Goal: Information Seeking & Learning: Find specific fact

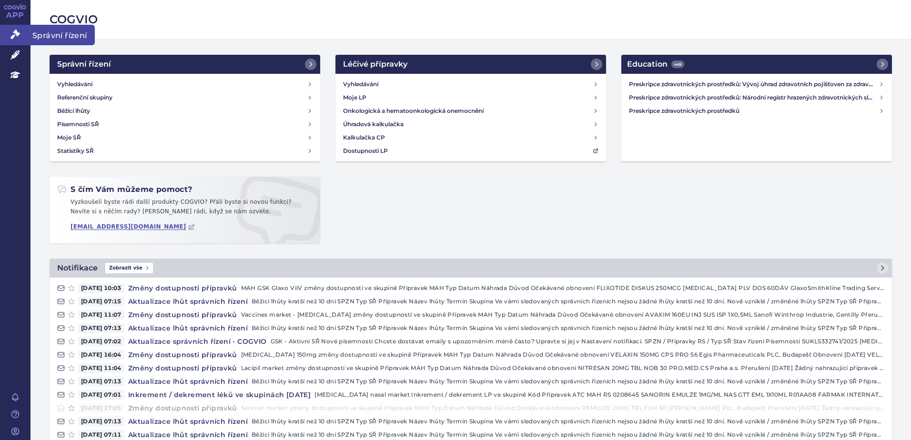
click at [5, 28] on link "Správní řízení" at bounding box center [15, 35] width 31 height 20
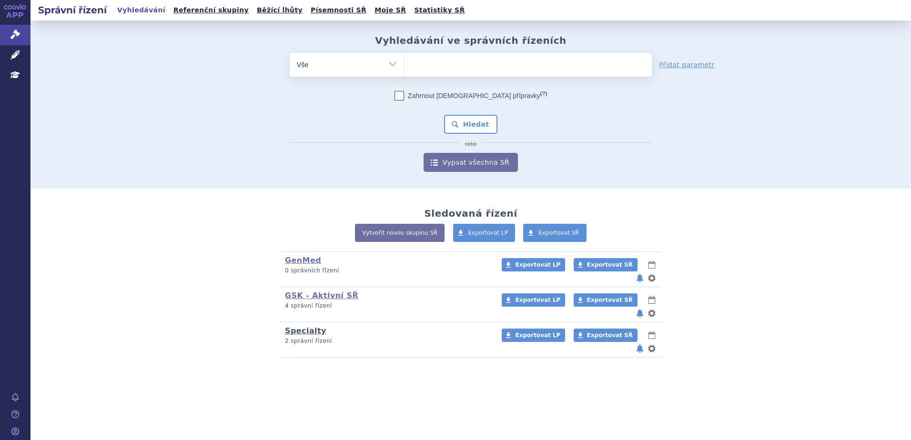
click at [305, 327] on link "Specialty" at bounding box center [305, 331] width 41 height 9
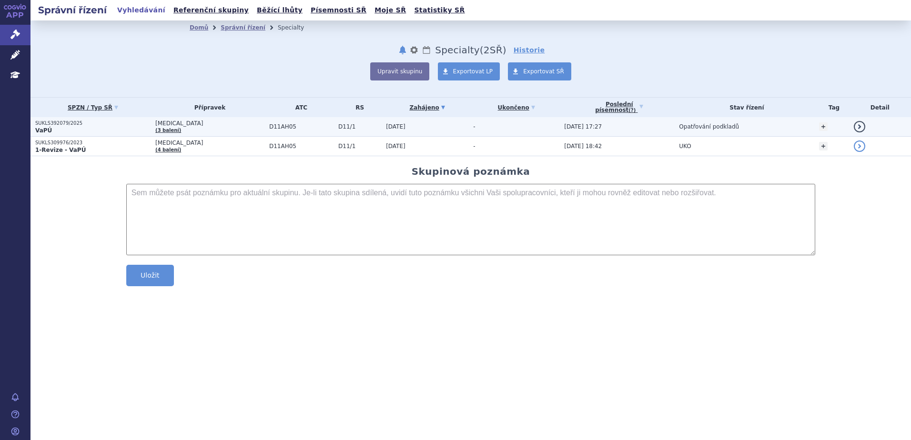
click at [854, 123] on link "detail" at bounding box center [859, 126] width 11 height 11
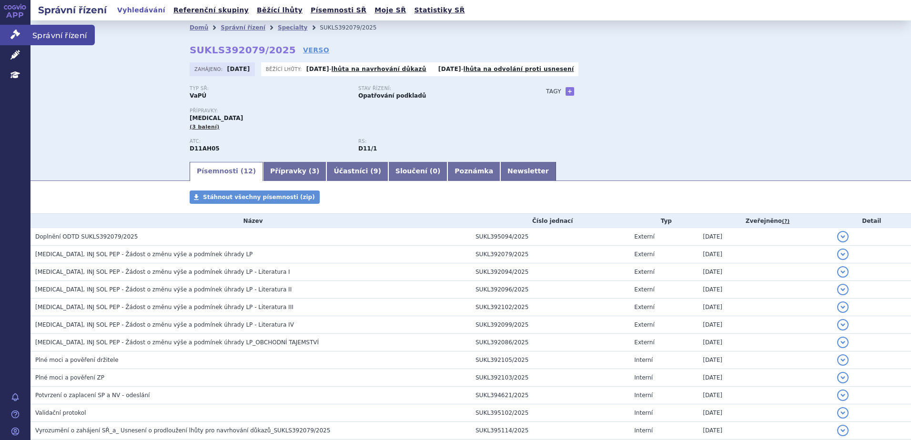
click at [11, 31] on icon at bounding box center [15, 35] width 10 height 10
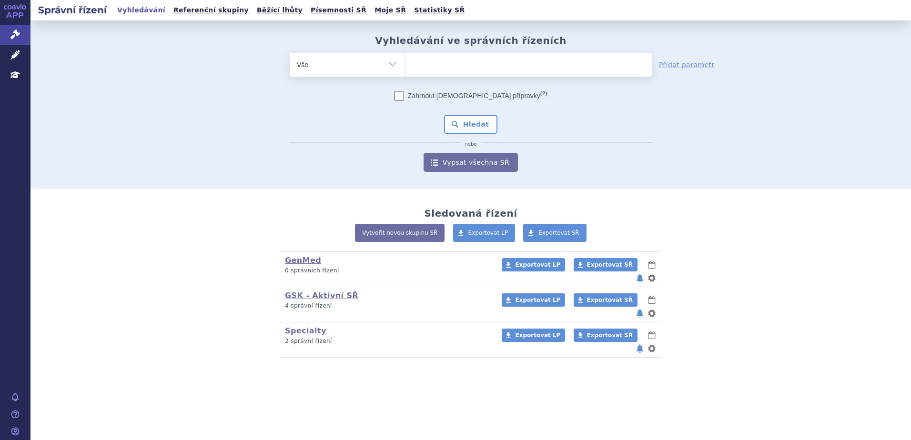
click at [453, 63] on ul at bounding box center [528, 63] width 247 height 20
click at [405, 63] on select at bounding box center [404, 64] width 0 height 24
type input "du"
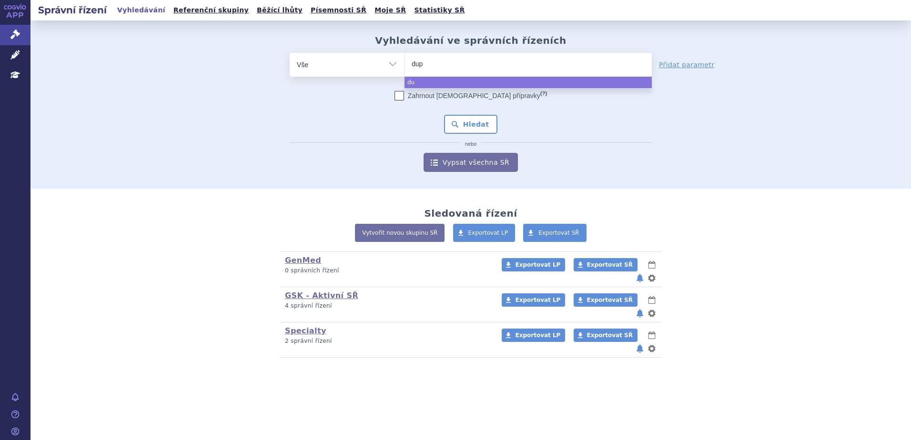
type input "dupi"
type input "dupixe"
type input "dupixent"
select select "dupixent"
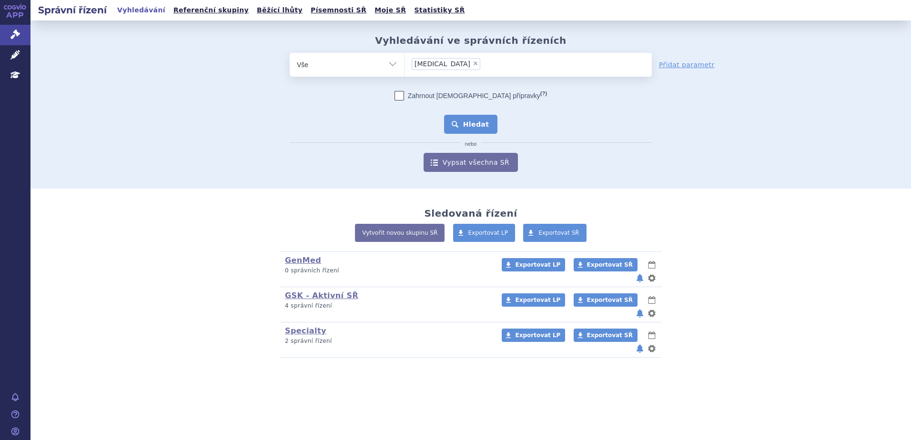
click at [461, 126] on button "Hledat" at bounding box center [471, 124] width 54 height 19
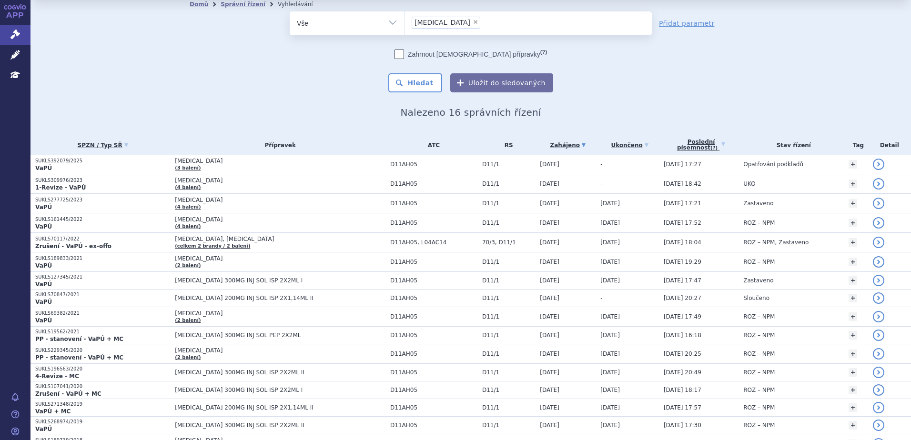
scroll to position [24, 0]
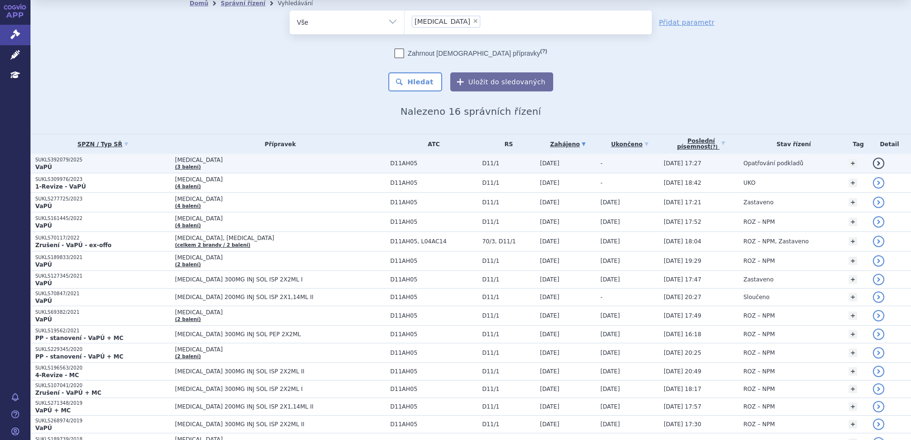
click at [873, 164] on link "detail" at bounding box center [878, 163] width 11 height 11
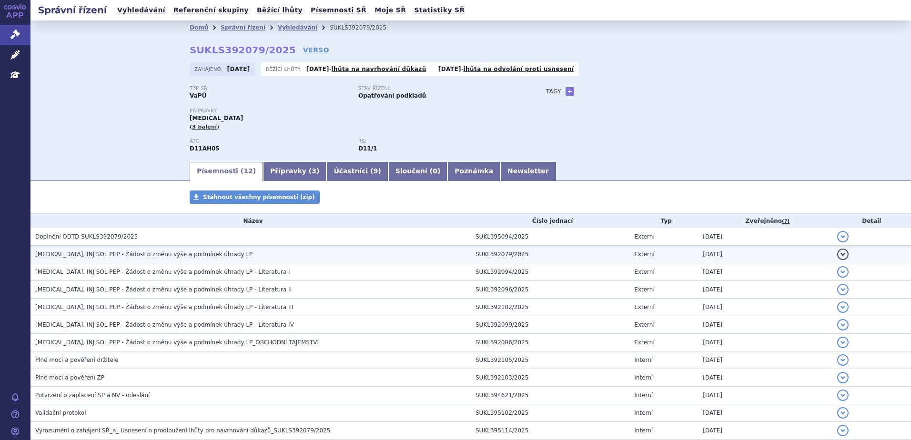
click at [174, 257] on span "DUPIXENT, INJ SOL PEP - Žádost o změnu výše a podmínek úhrady LP" at bounding box center [143, 254] width 217 height 7
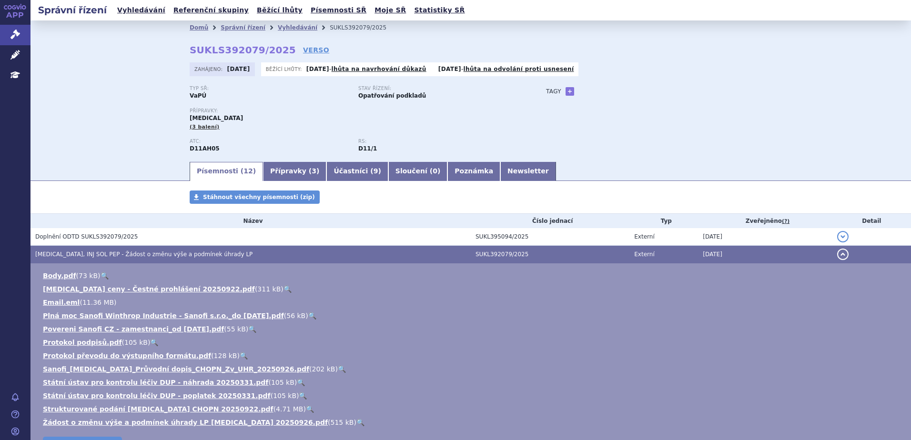
scroll to position [48, 0]
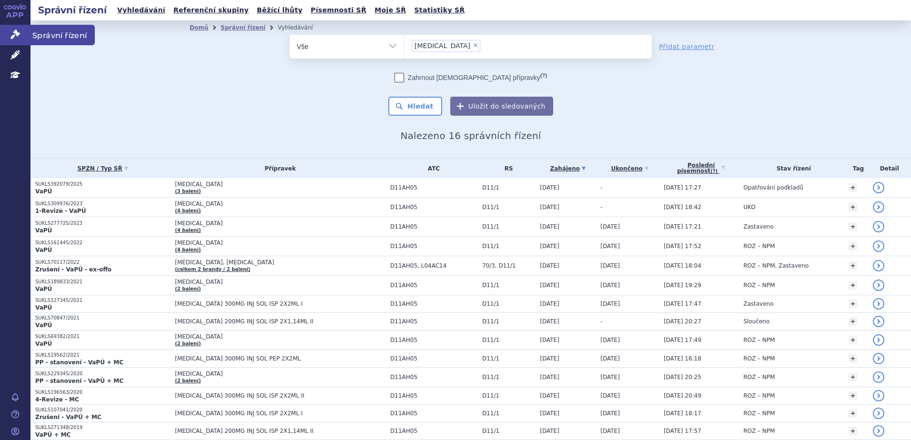
click at [18, 37] on icon at bounding box center [15, 35] width 10 height 10
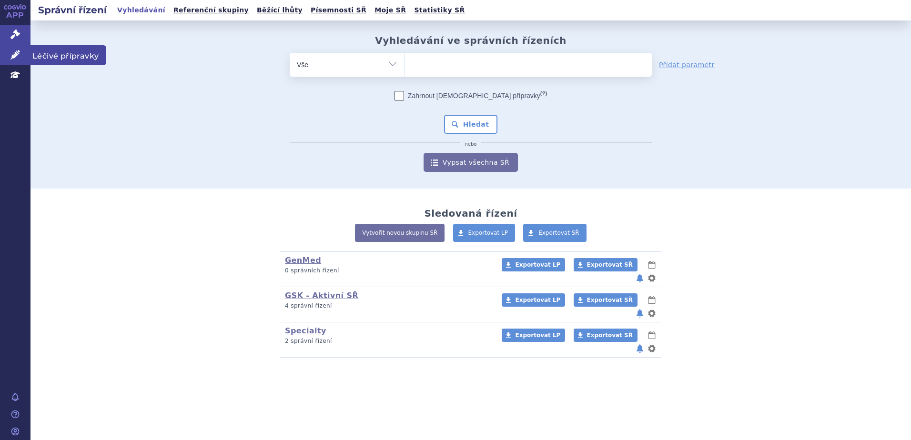
click at [9, 51] on link "Léčivé přípravky" at bounding box center [15, 55] width 31 height 20
